Goal: Answer question/provide support

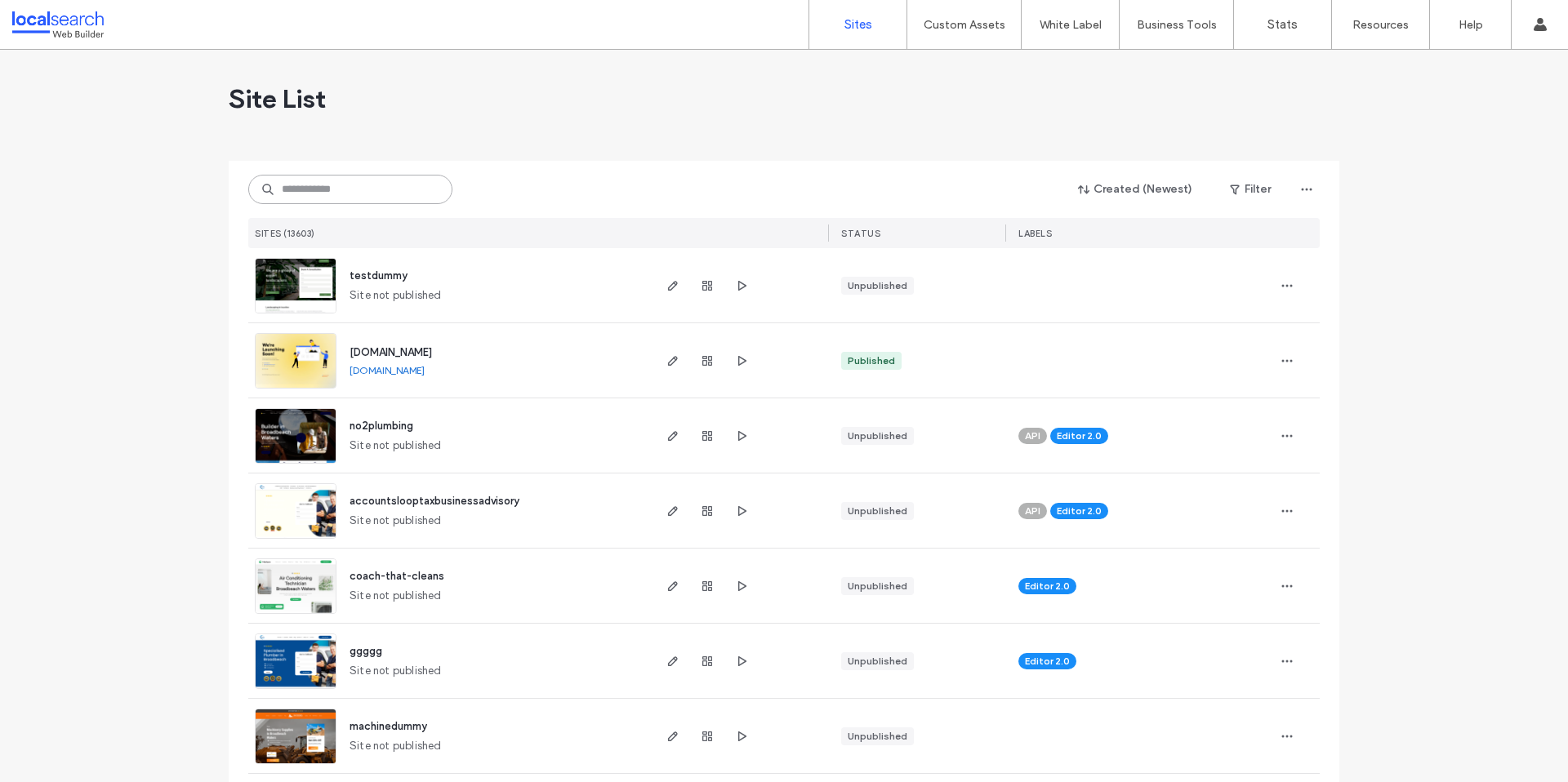
click at [340, 195] on input at bounding box center [350, 189] width 204 height 30
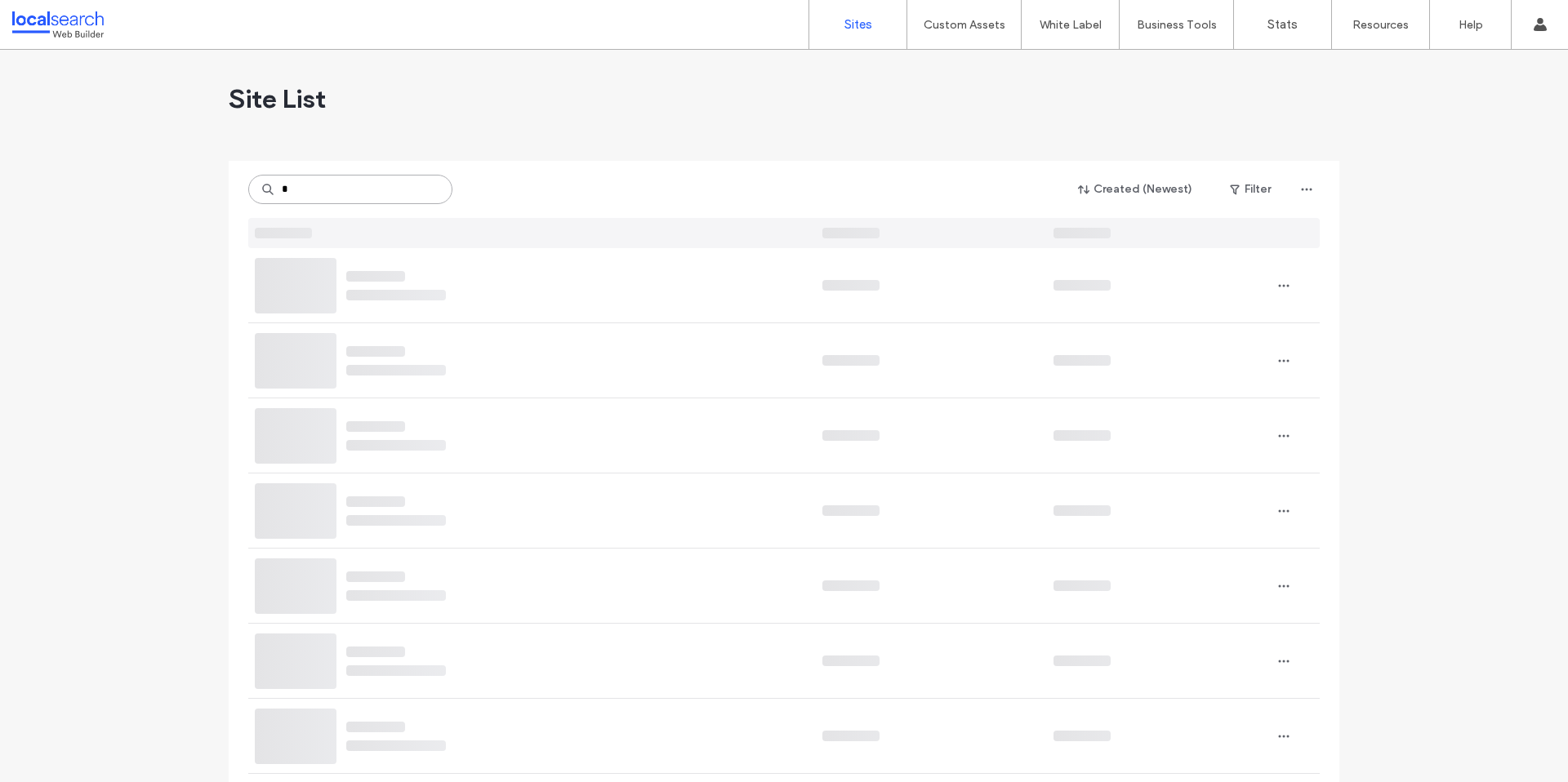
type input "*"
type input "***"
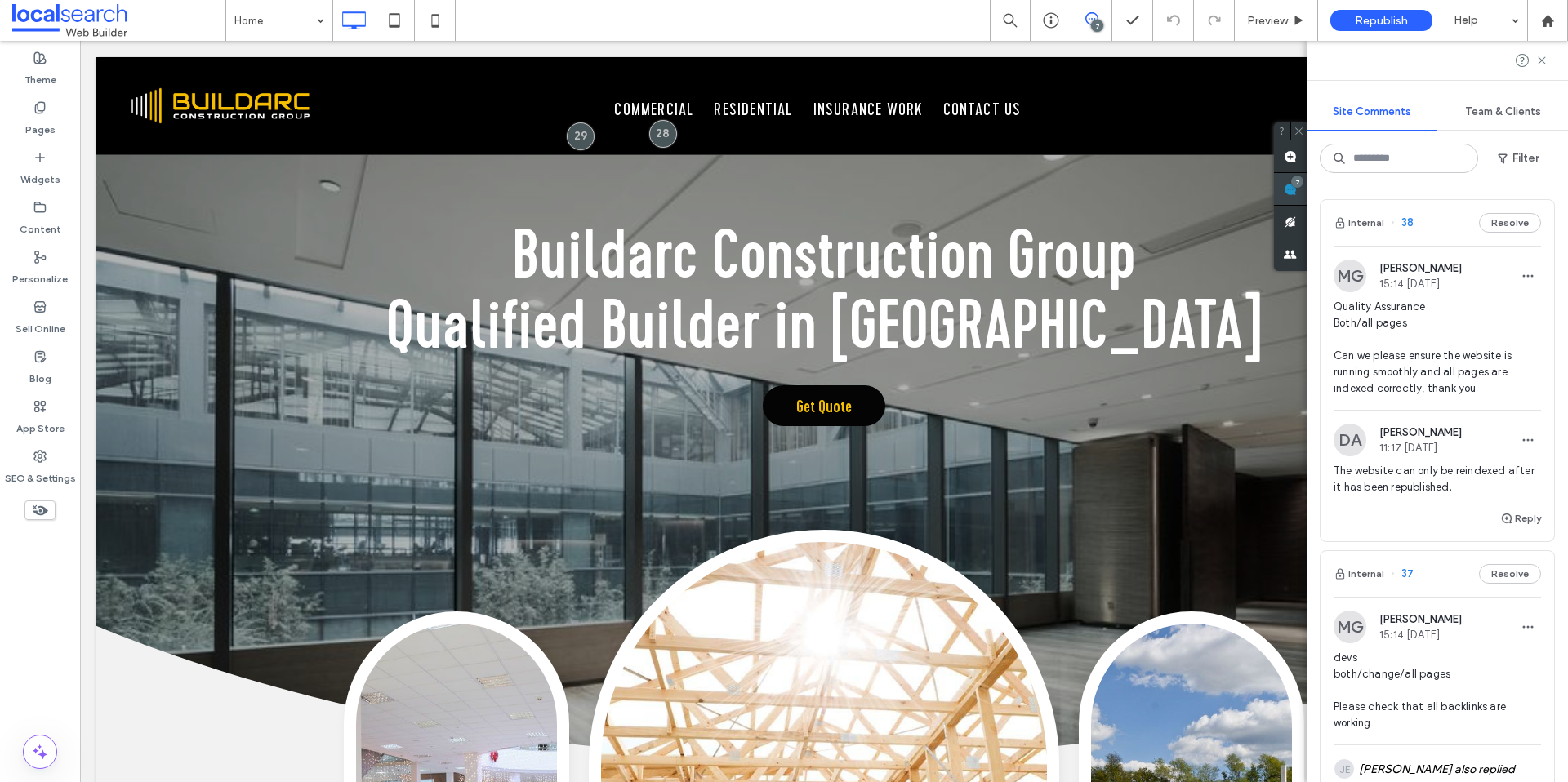
click at [1559, 196] on div "Site Comments Team & Clients Filter Internal 38 Resolve MG Miya Galvin 15:14 Se…" at bounding box center [1437, 411] width 261 height 741
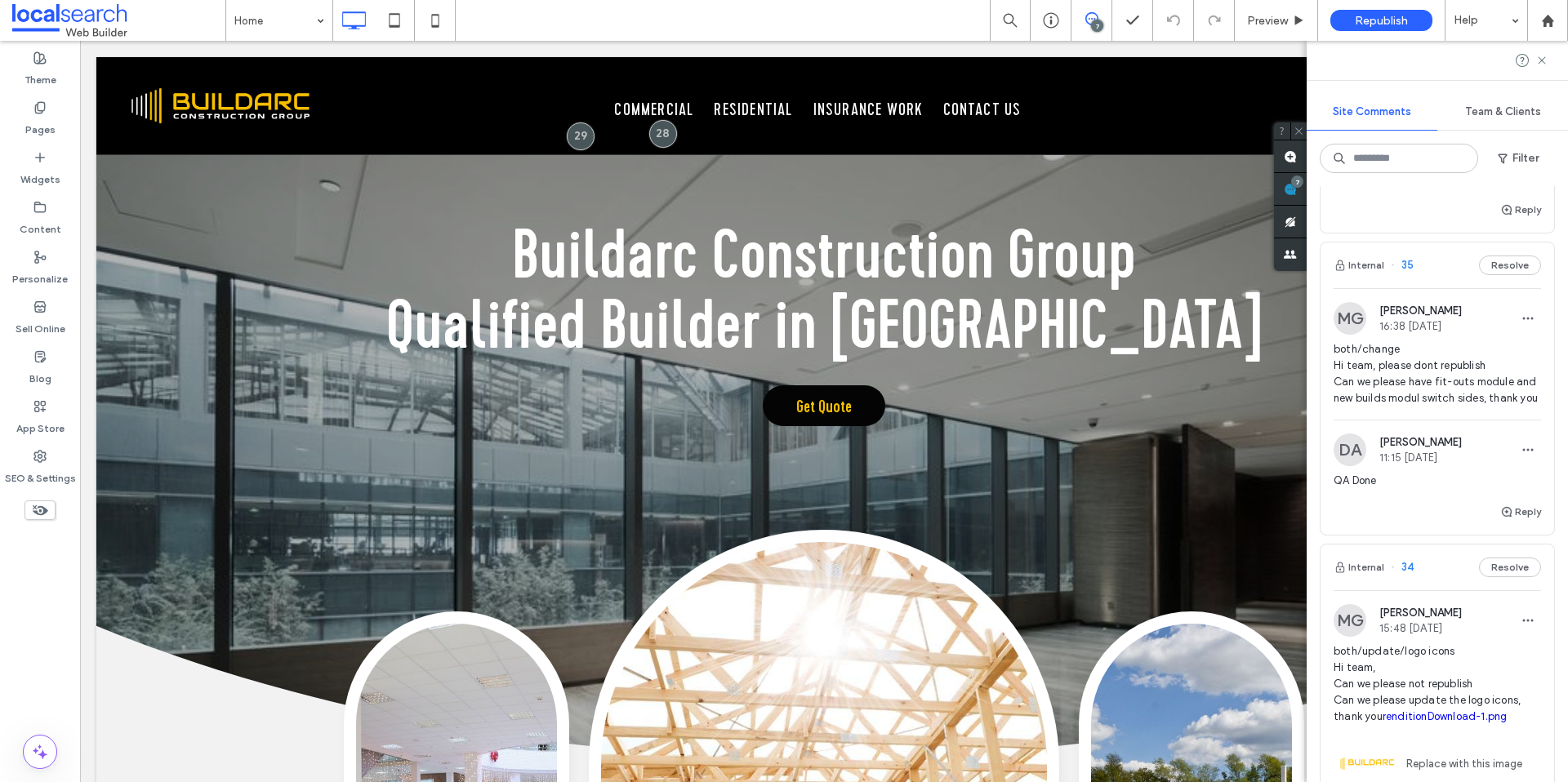
scroll to position [716, 0]
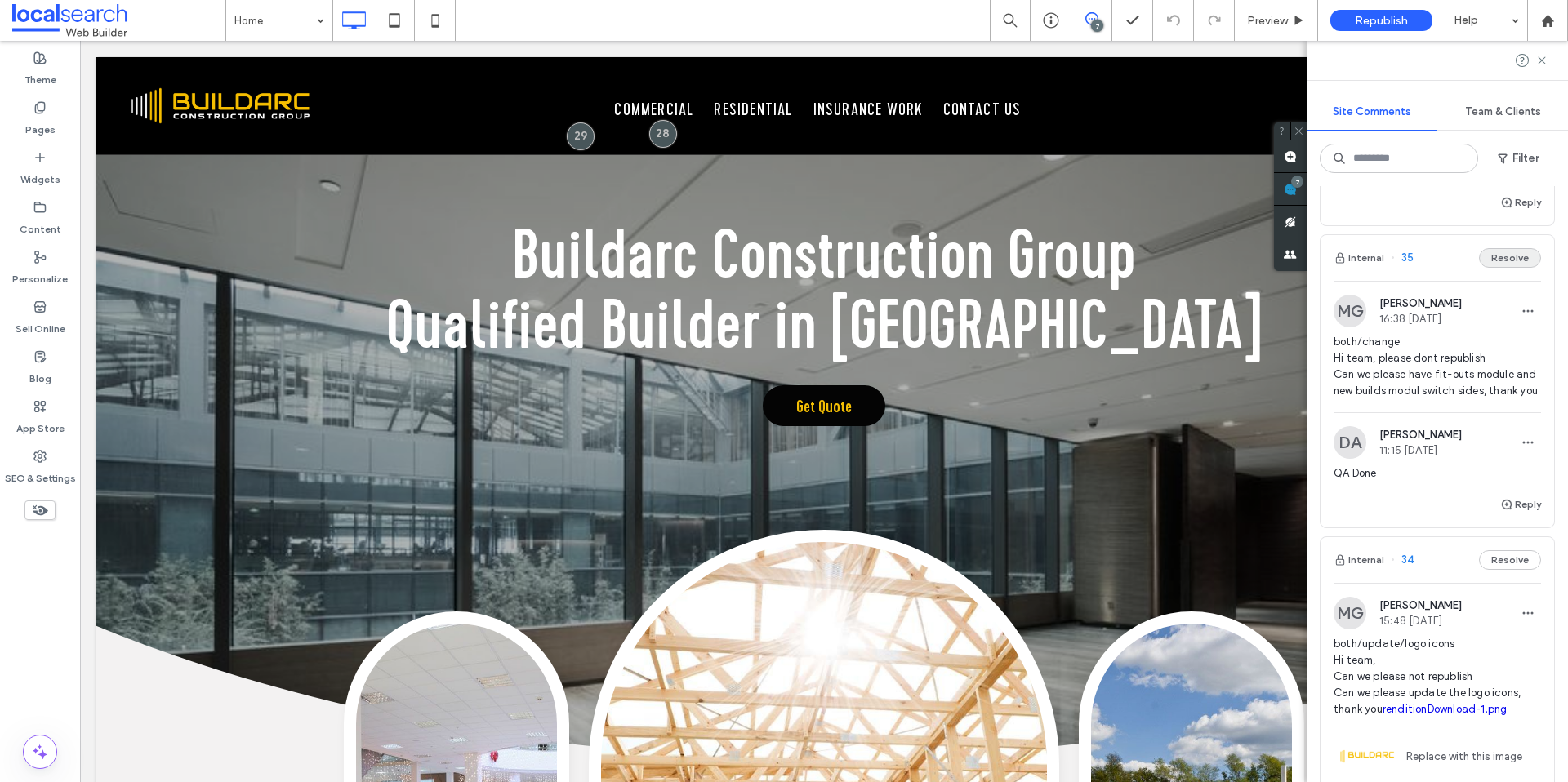
click at [1495, 257] on button "Resolve" at bounding box center [1509, 257] width 62 height 20
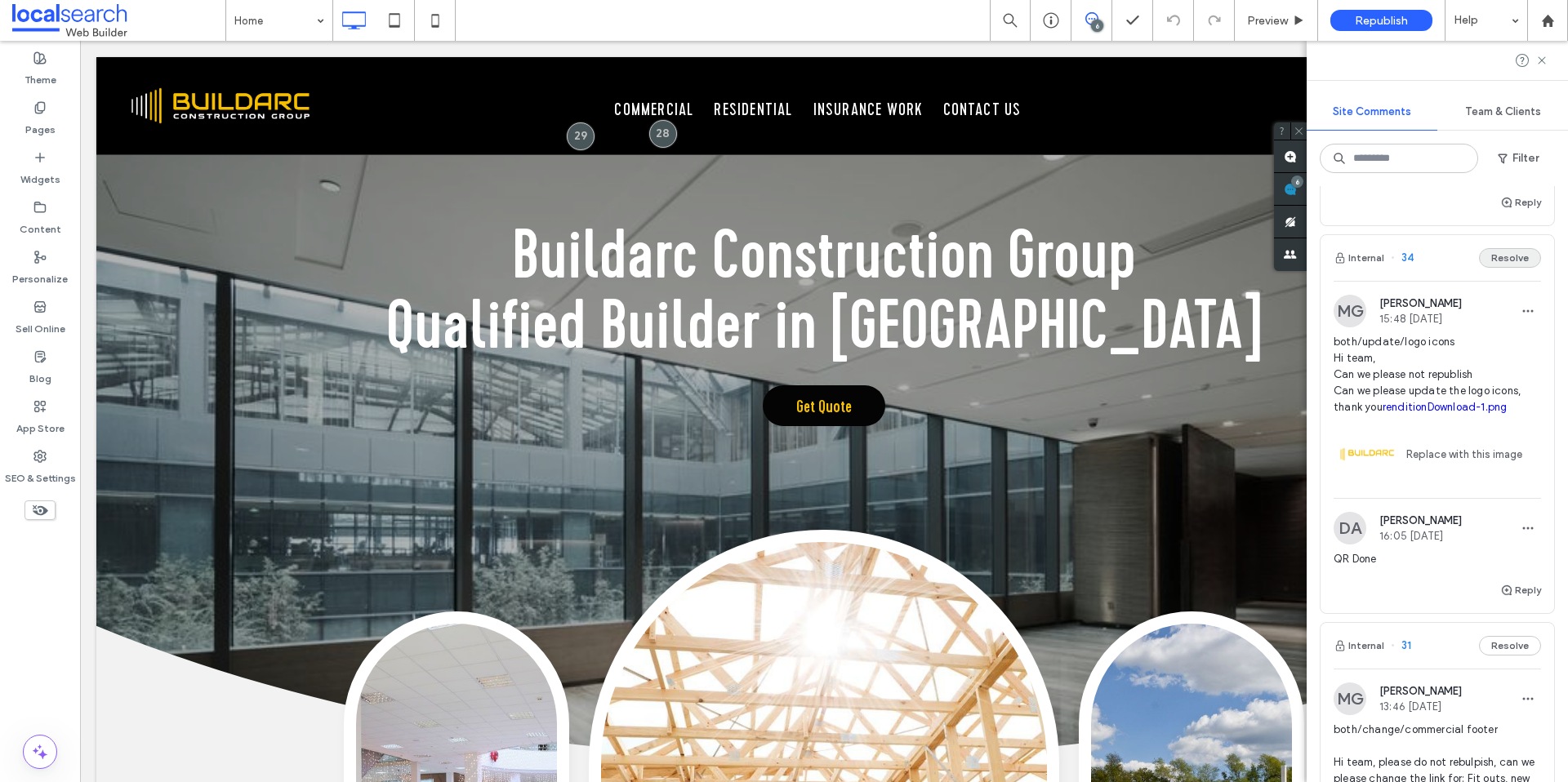
click at [1497, 262] on button "Resolve" at bounding box center [1509, 257] width 62 height 20
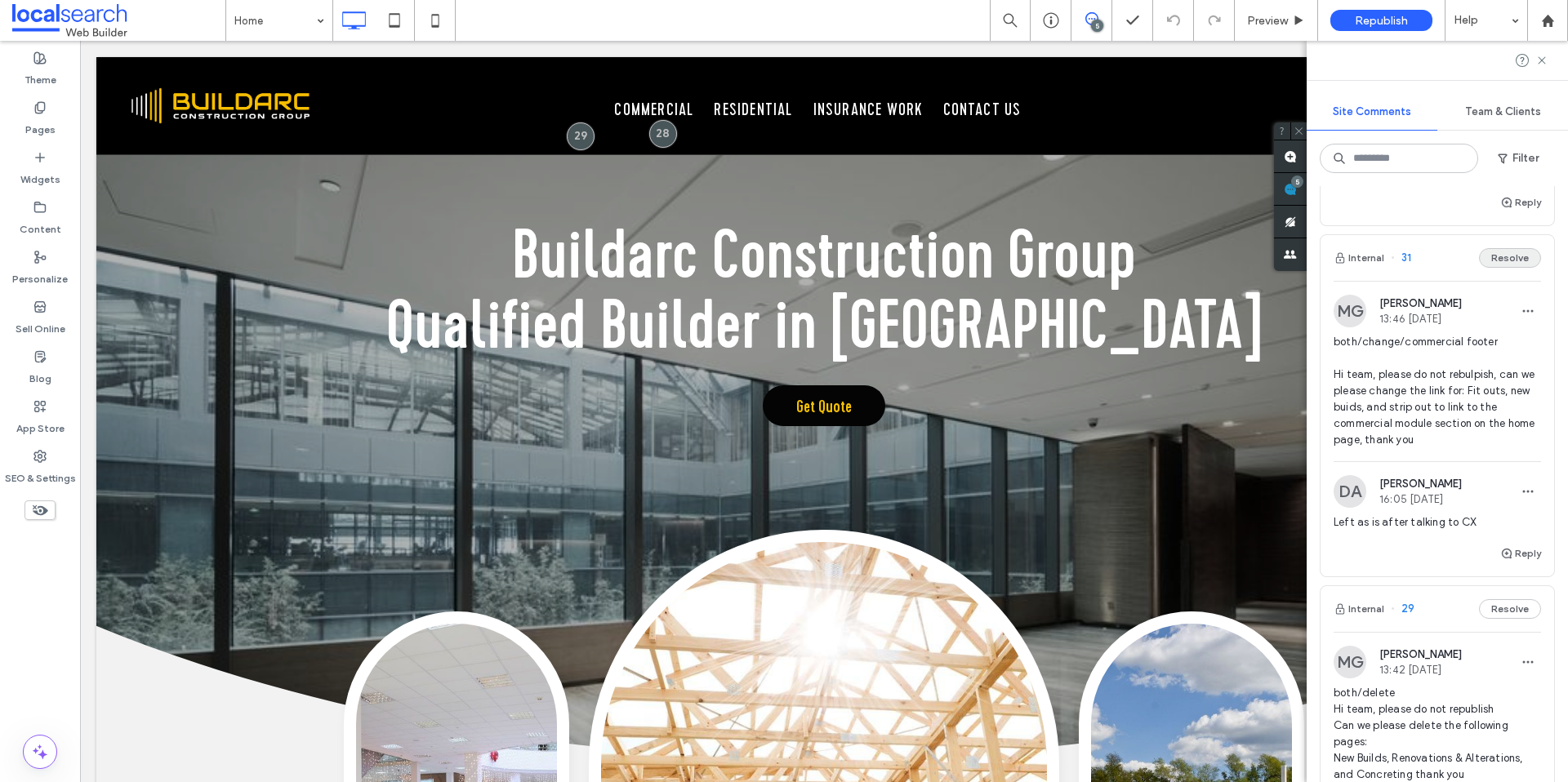
click at [1489, 265] on button "Resolve" at bounding box center [1509, 257] width 62 height 20
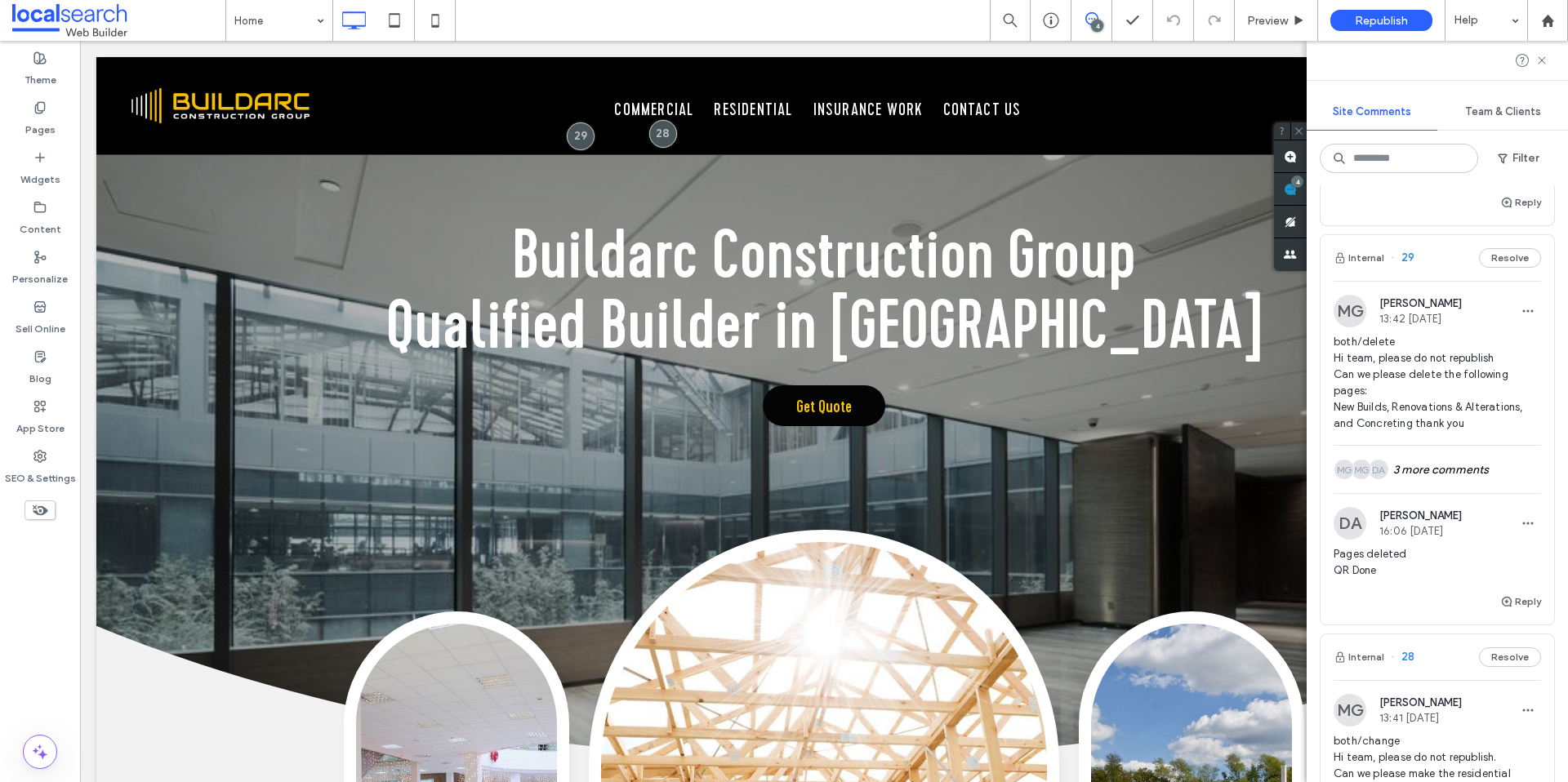
click at [1488, 267] on button "Resolve" at bounding box center [1509, 257] width 62 height 20
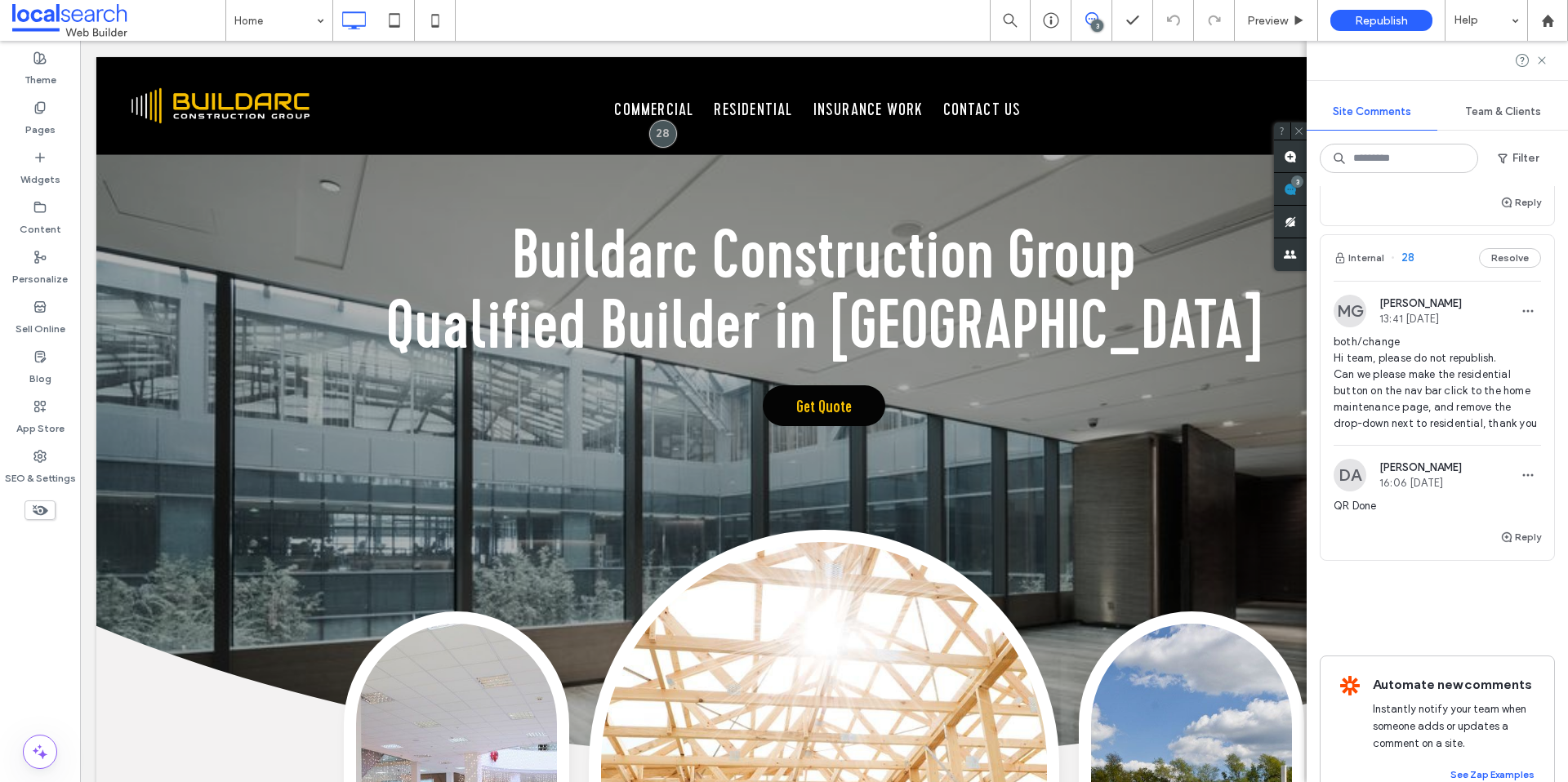
click at [1488, 267] on button "Resolve" at bounding box center [1509, 257] width 62 height 20
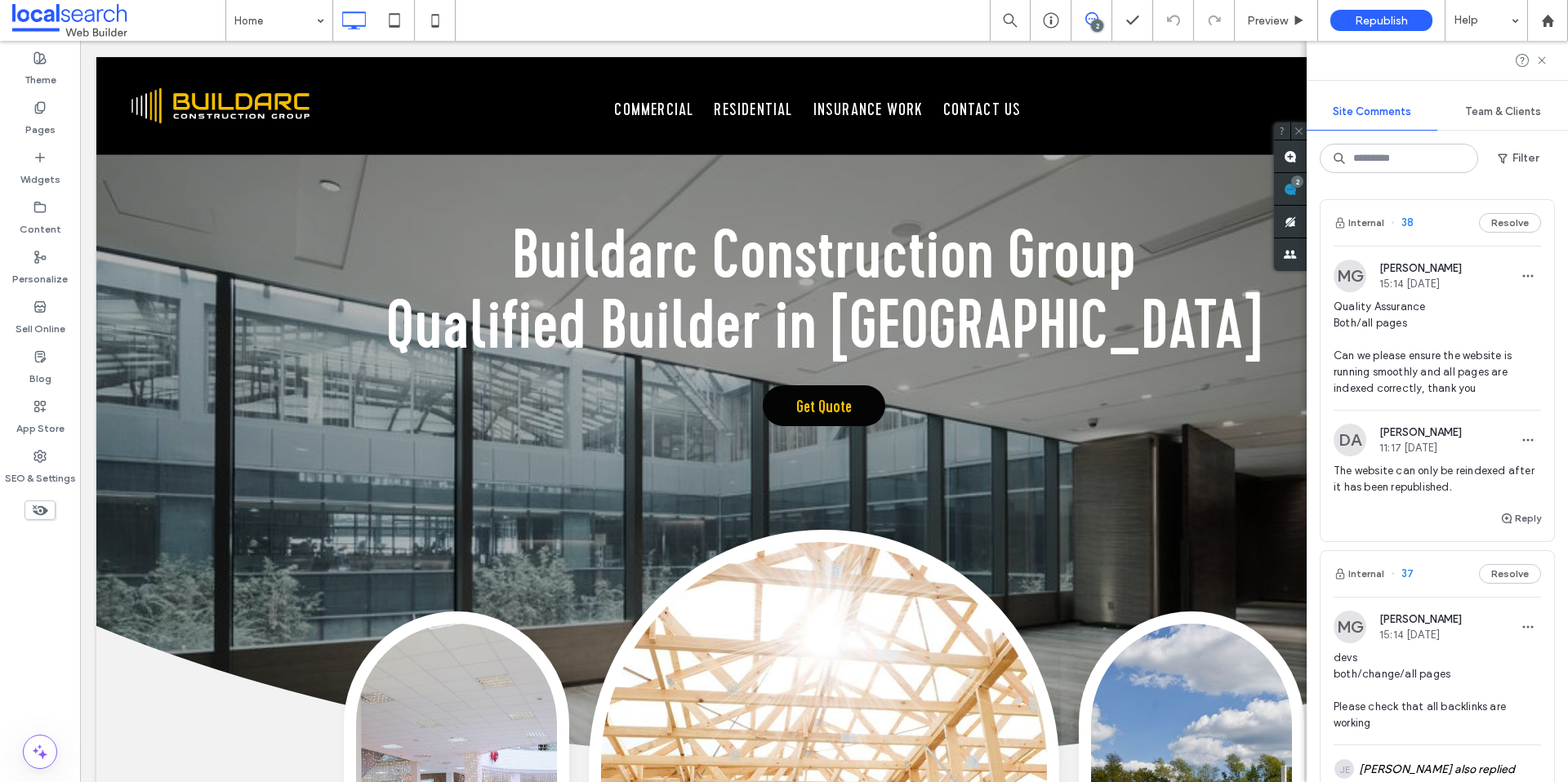
scroll to position [335, 0]
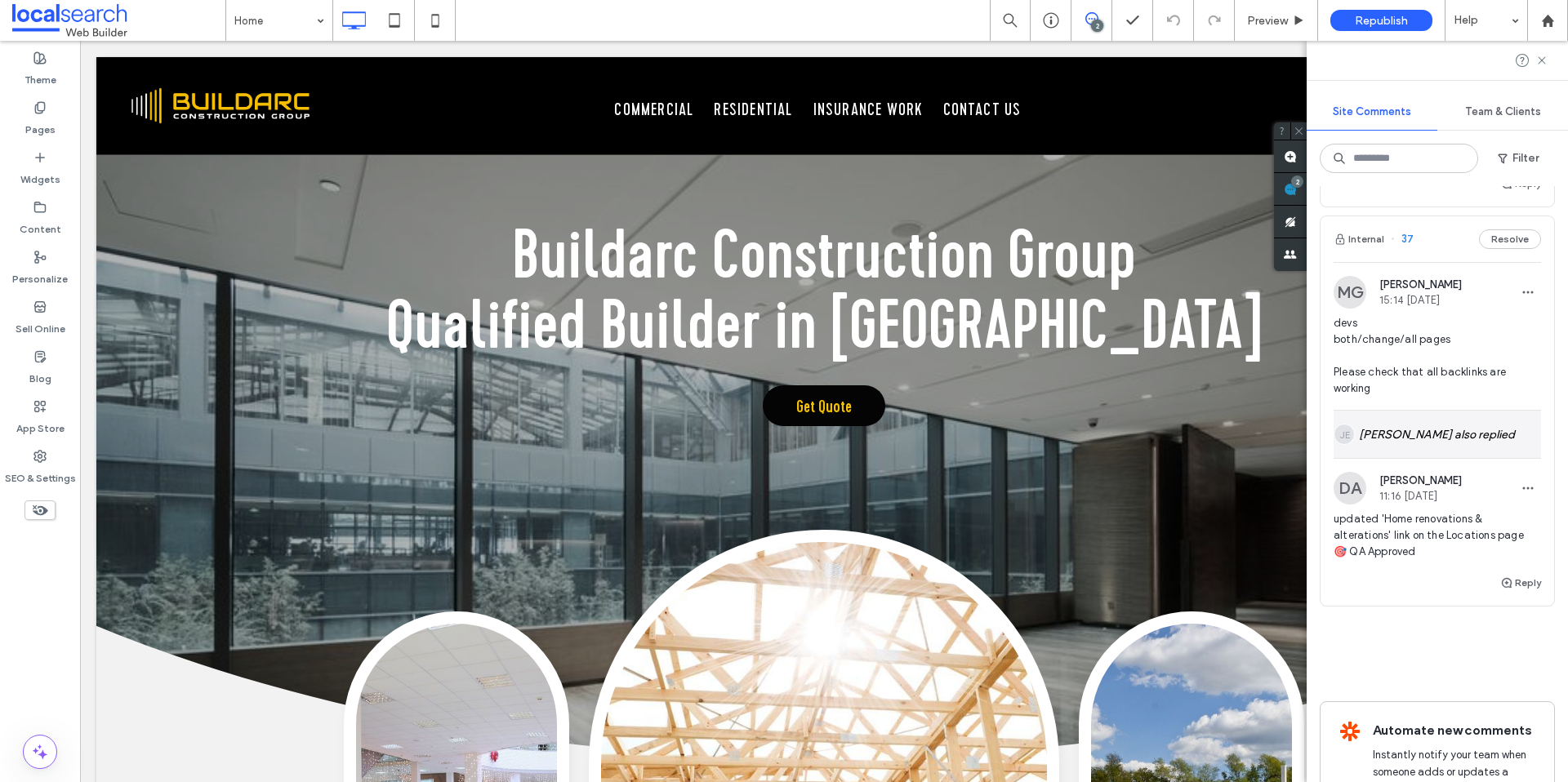
click at [1404, 452] on div "JE Julius Estoy also replied" at bounding box center [1437, 435] width 207 height 48
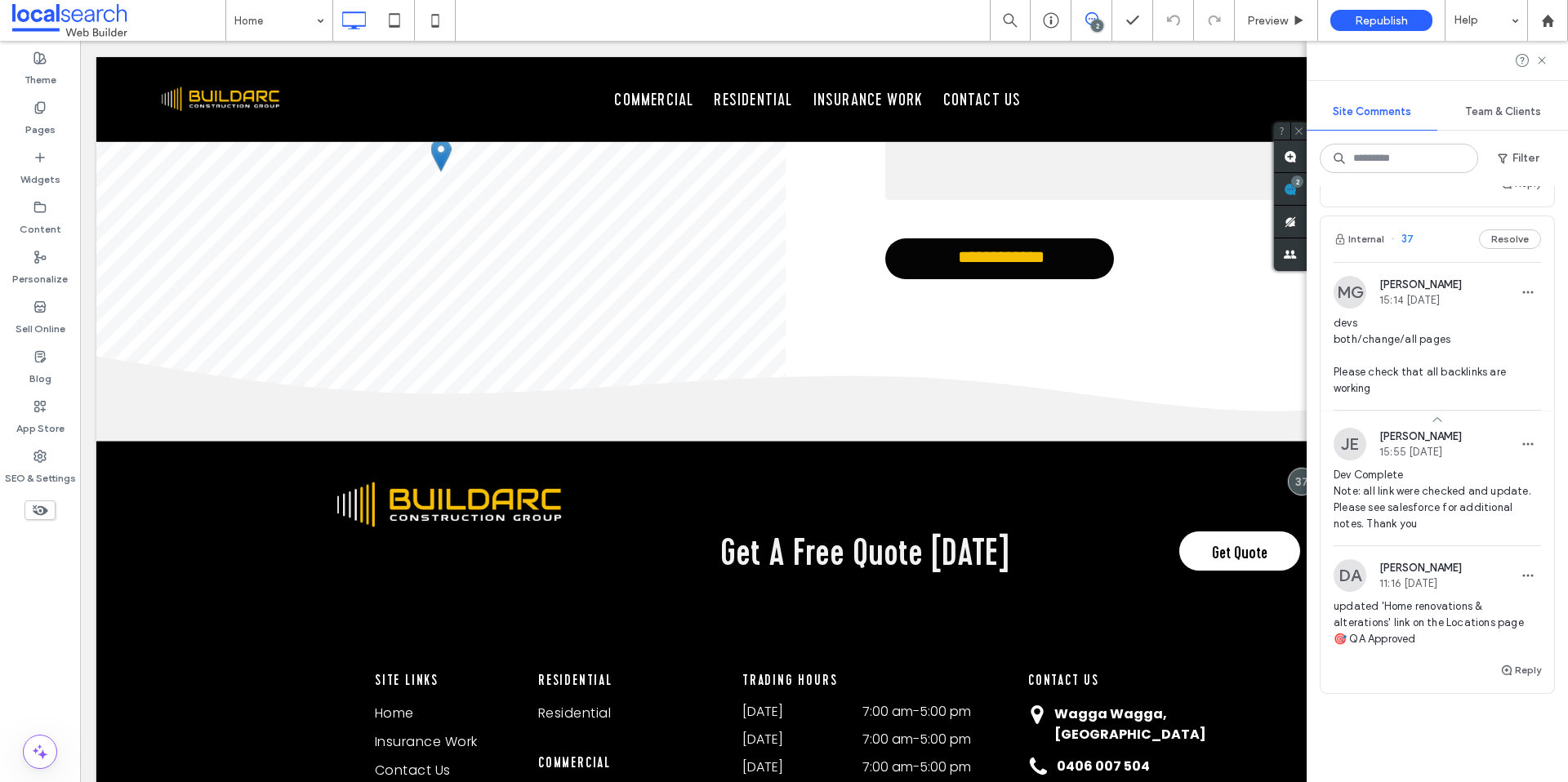
scroll to position [5072, 0]
